Goal: Check status: Check status

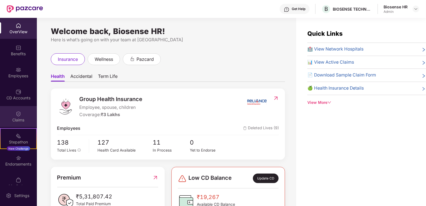
click at [11, 117] on div "Claims" at bounding box center [18, 120] width 37 height 6
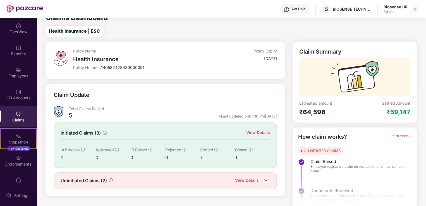
scroll to position [12, 0]
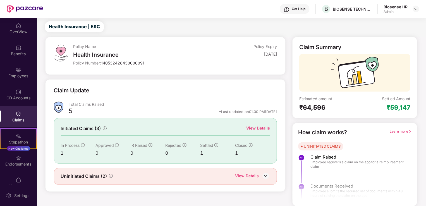
click at [255, 127] on div "View Details" at bounding box center [258, 128] width 24 height 6
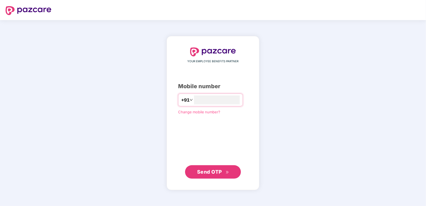
type input "**********"
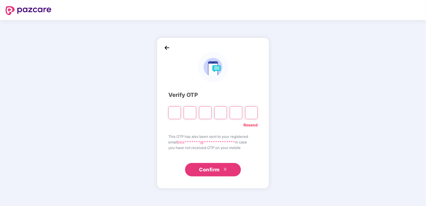
type input "*"
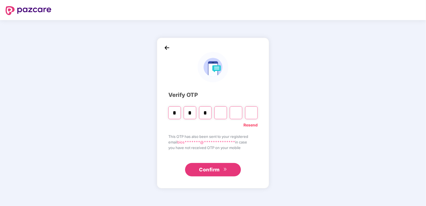
type input "*"
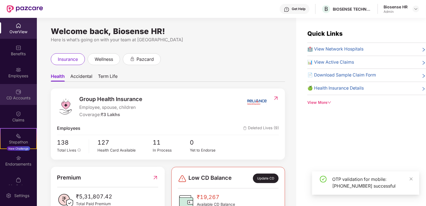
click at [21, 102] on div "CD Accounts" at bounding box center [18, 94] width 37 height 21
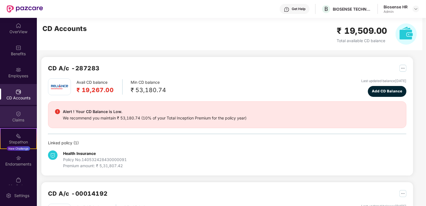
click at [23, 110] on div "Claims" at bounding box center [18, 116] width 37 height 21
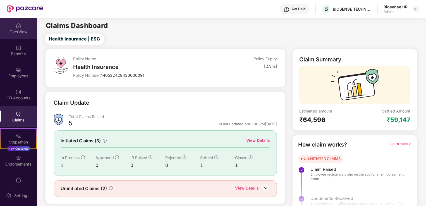
click at [18, 35] on div "OverView" at bounding box center [18, 28] width 37 height 21
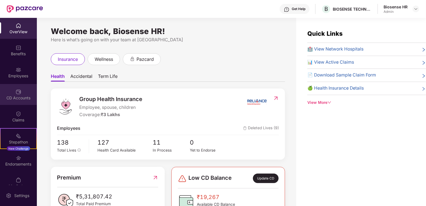
click at [20, 90] on div "CD Accounts" at bounding box center [18, 94] width 37 height 21
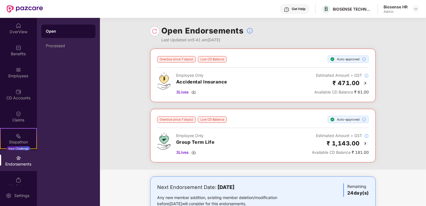
scroll to position [18, 0]
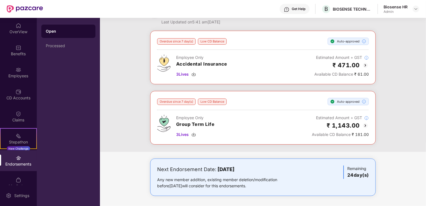
click at [364, 126] on img at bounding box center [365, 125] width 7 height 7
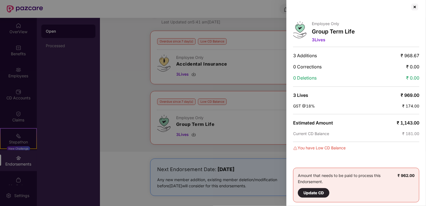
scroll to position [5, 0]
click at [417, 6] on div at bounding box center [414, 6] width 9 height 9
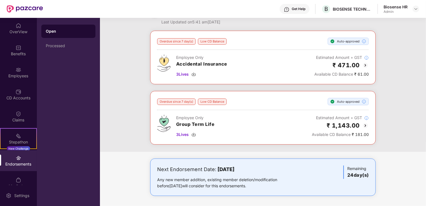
scroll to position [0, 0]
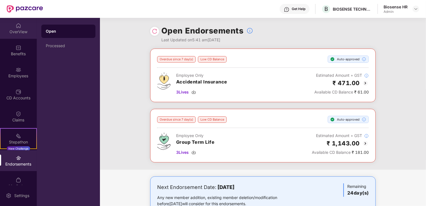
click at [20, 28] on img at bounding box center [19, 26] width 6 height 6
